Goal: Transaction & Acquisition: Purchase product/service

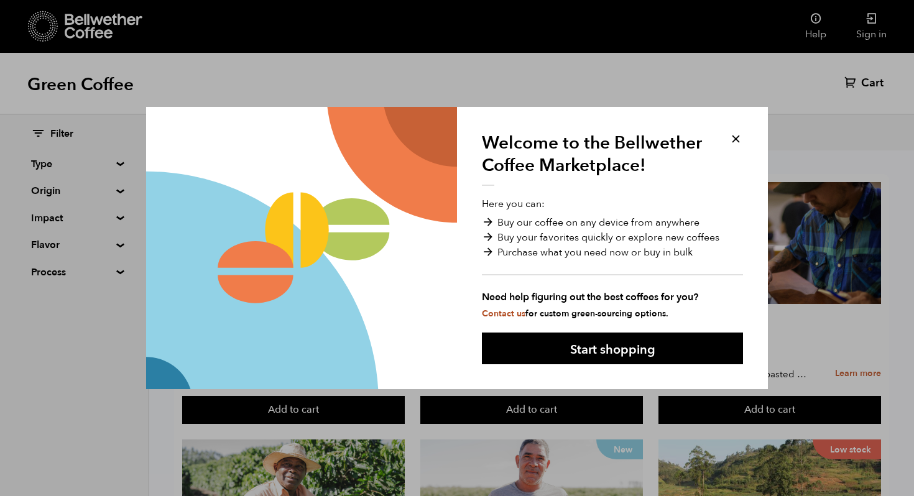
scroll to position [7, 0]
click at [732, 141] on button at bounding box center [735, 139] width 14 height 14
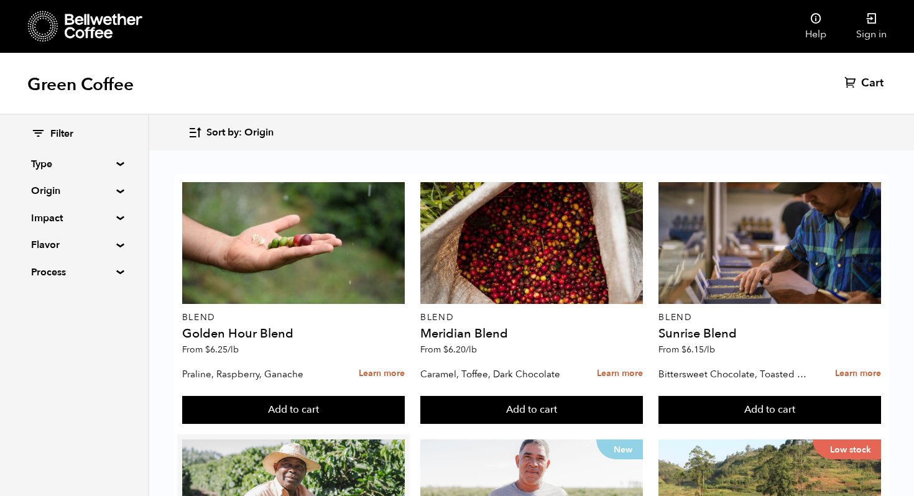
scroll to position [97, 0]
click at [78, 190] on summary "Origin" at bounding box center [74, 190] width 86 height 15
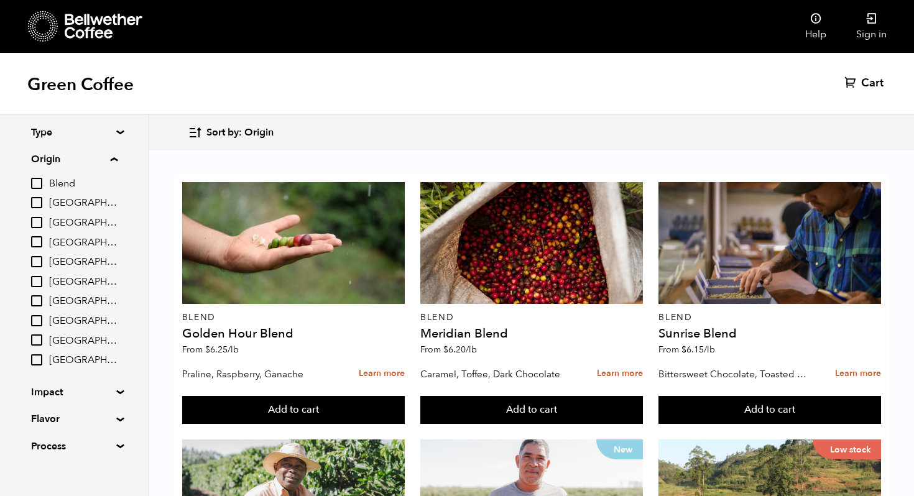
scroll to position [45, 0]
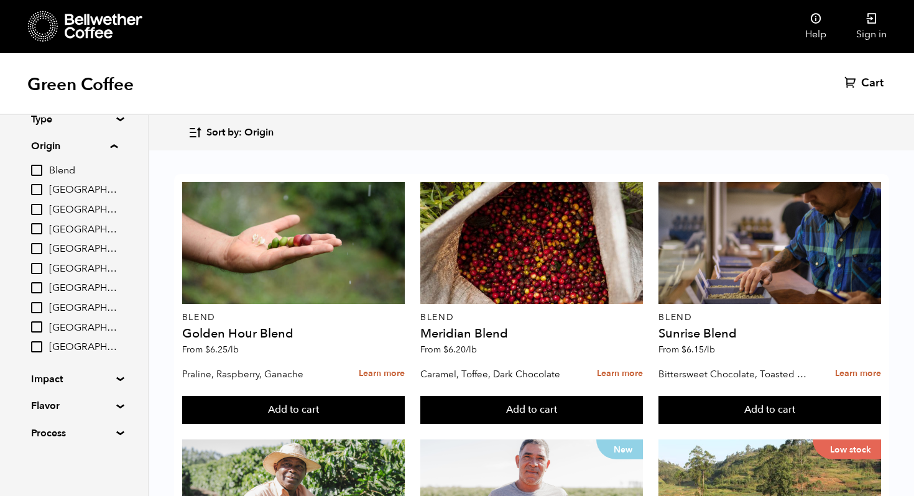
click at [38, 303] on input "[GEOGRAPHIC_DATA]" at bounding box center [36, 307] width 11 height 11
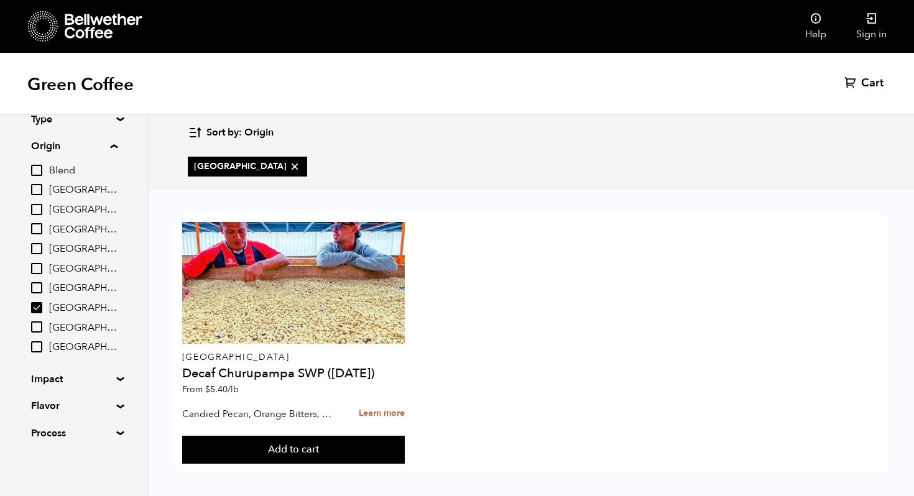
click at [36, 309] on input "[GEOGRAPHIC_DATA]" at bounding box center [36, 307] width 11 height 11
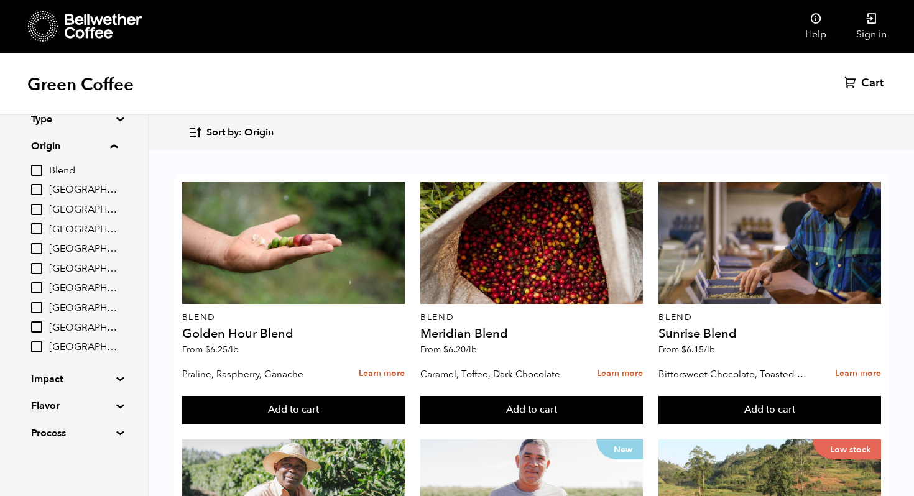
click at [42, 305] on input "[GEOGRAPHIC_DATA]" at bounding box center [36, 307] width 11 height 11
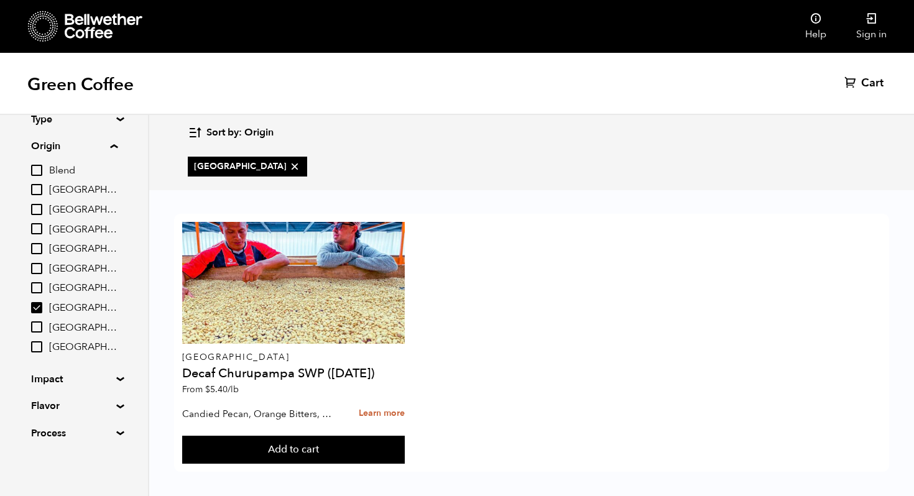
click at [38, 306] on input "[GEOGRAPHIC_DATA]" at bounding box center [36, 307] width 11 height 11
checkbox input "false"
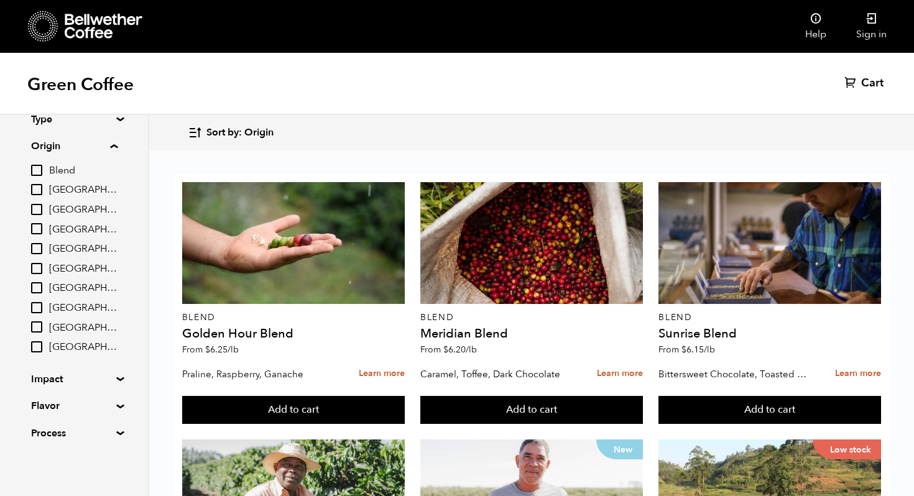
click at [40, 285] on input "[GEOGRAPHIC_DATA]" at bounding box center [36, 287] width 11 height 11
checkbox input "true"
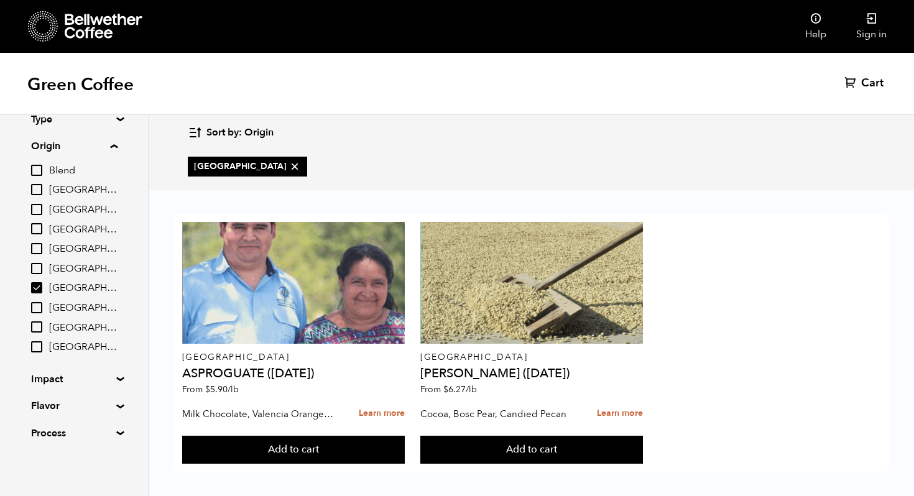
click at [35, 193] on input "[GEOGRAPHIC_DATA]" at bounding box center [36, 189] width 11 height 11
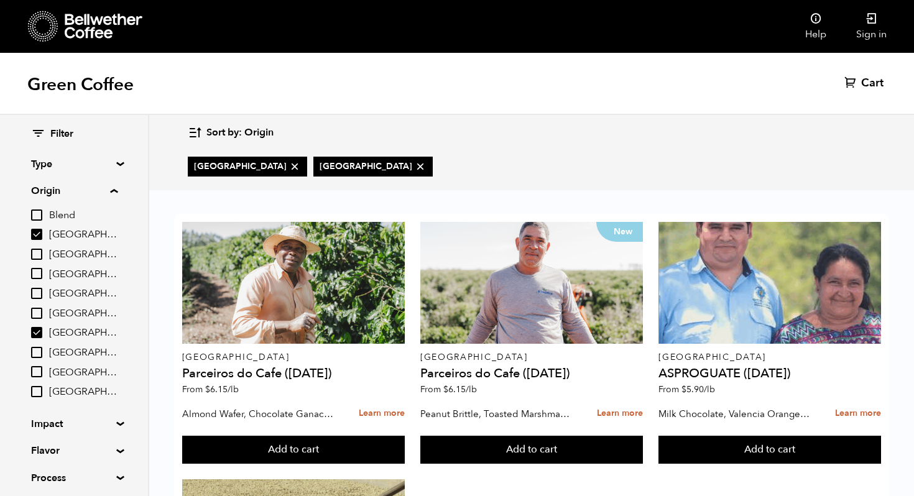
click at [39, 234] on input "[GEOGRAPHIC_DATA]" at bounding box center [36, 234] width 11 height 11
checkbox input "false"
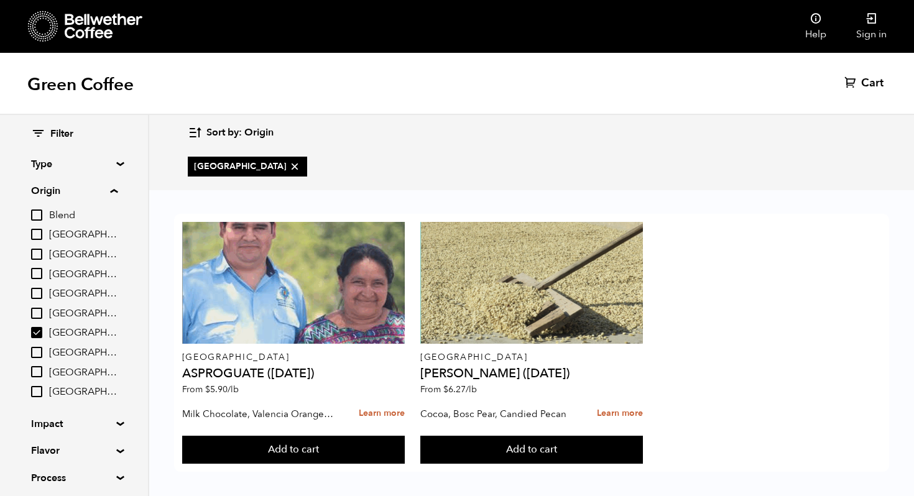
click at [35, 332] on input "[GEOGRAPHIC_DATA]" at bounding box center [36, 332] width 11 height 11
checkbox input "false"
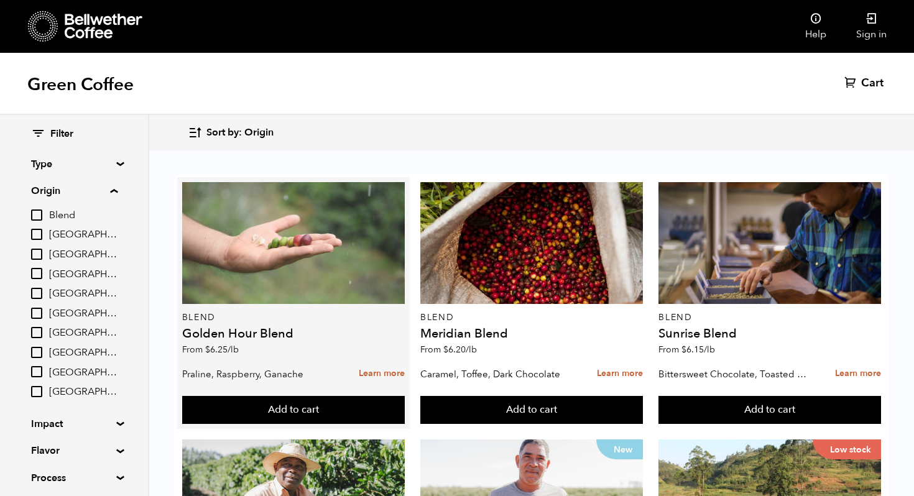
scroll to position [103, 0]
